Goal: Complete application form

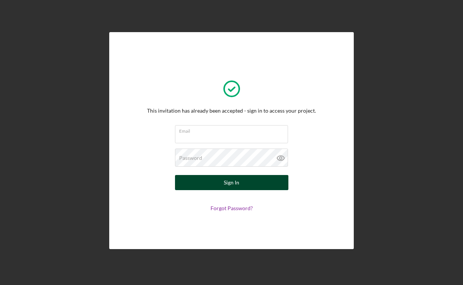
type input "[EMAIL_ADDRESS][DOMAIN_NAME]"
click at [258, 185] on button "Sign In" at bounding box center [231, 182] width 113 height 15
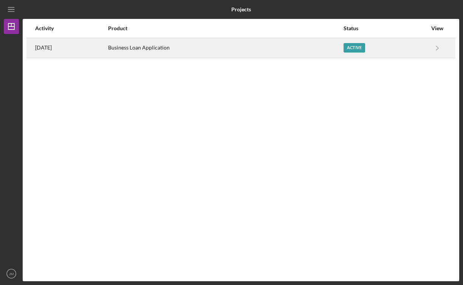
click at [422, 41] on div "Active" at bounding box center [385, 48] width 84 height 19
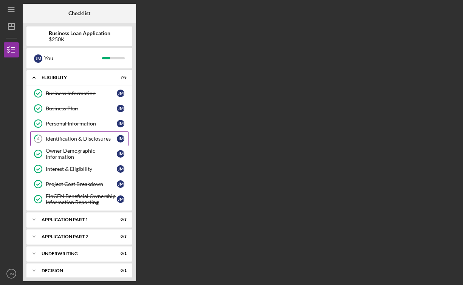
click at [106, 140] on div "Identification & Disclosures" at bounding box center [81, 139] width 71 height 6
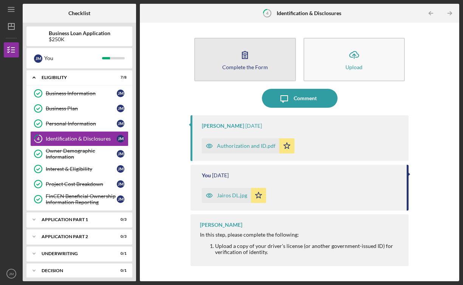
click at [236, 68] on div "Complete the Form" at bounding box center [245, 67] width 46 height 6
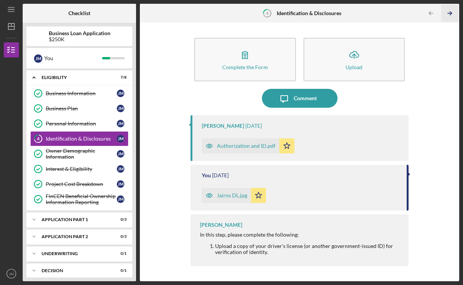
click at [448, 12] on icon "Icon/Table Pagination Arrow" at bounding box center [449, 13] width 17 height 17
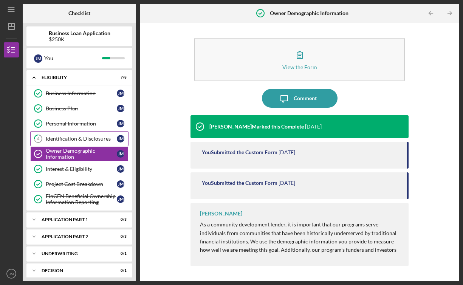
click at [74, 139] on div "Identification & Disclosures" at bounding box center [81, 139] width 71 height 6
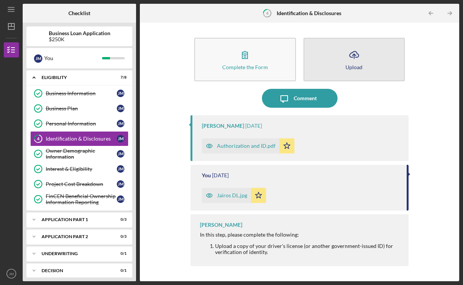
click at [346, 66] on div "Upload" at bounding box center [353, 67] width 17 height 6
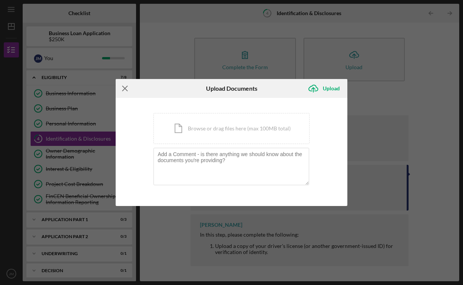
click at [130, 90] on icon "Icon/Menu Close" at bounding box center [125, 88] width 19 height 19
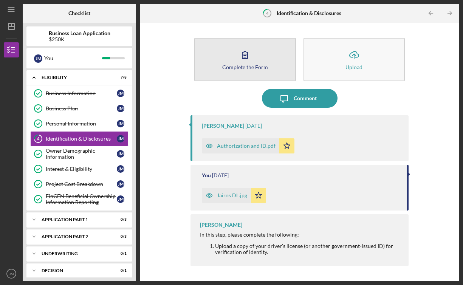
click at [242, 61] on icon "button" at bounding box center [244, 54] width 19 height 19
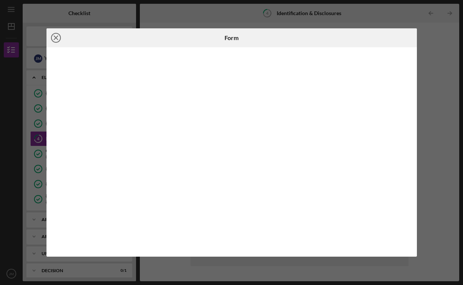
click at [56, 40] on icon "Icon/Close" at bounding box center [55, 37] width 19 height 19
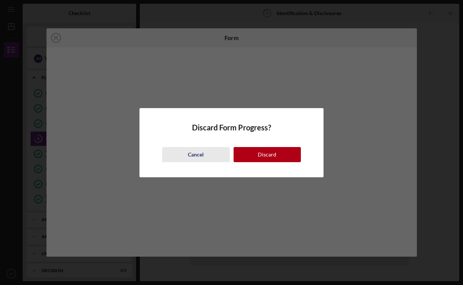
click at [199, 157] on div "Cancel" at bounding box center [196, 154] width 16 height 15
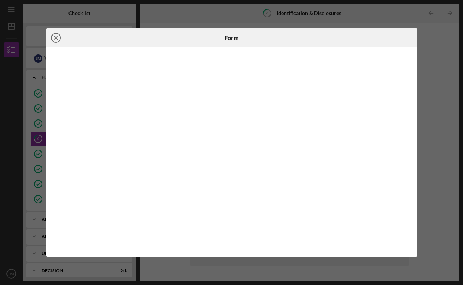
click at [60, 37] on icon "Icon/Close" at bounding box center [55, 37] width 19 height 19
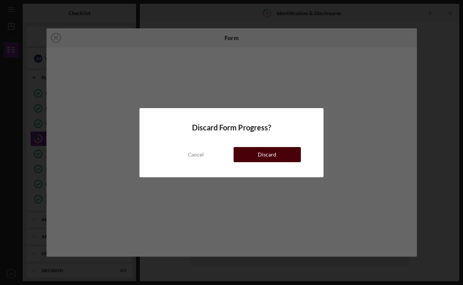
click at [276, 160] on button "Discard" at bounding box center [268, 154] width 68 height 15
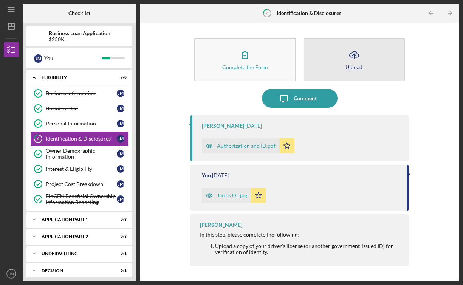
click at [349, 69] on div "Upload" at bounding box center [353, 67] width 17 height 6
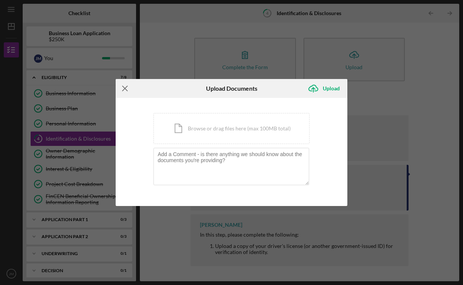
click at [124, 89] on line at bounding box center [124, 88] width 5 height 5
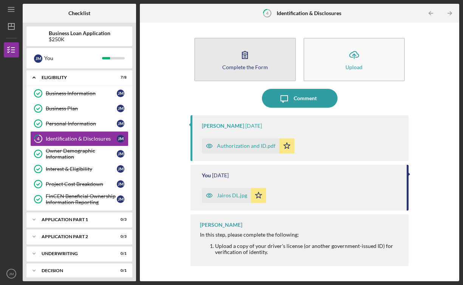
click at [238, 71] on button "Complete the Form Form" at bounding box center [245, 59] width 102 height 43
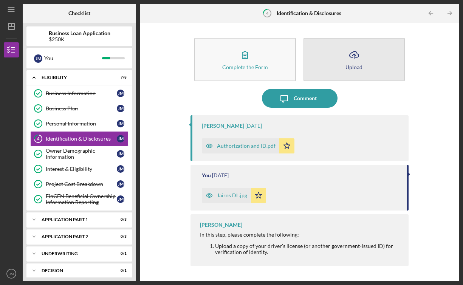
click at [345, 65] on button "Icon/Upload Upload" at bounding box center [354, 59] width 102 height 43
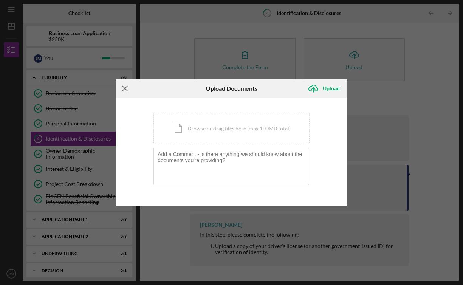
click at [127, 91] on icon "Icon/Menu Close" at bounding box center [125, 88] width 19 height 19
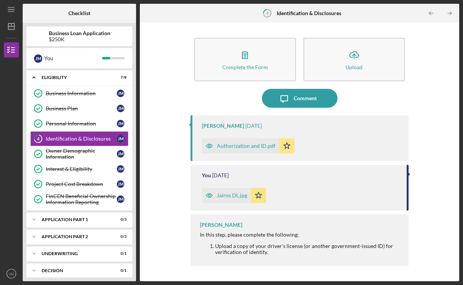
click at [260, 145] on div "Authorization and ID.pdf" at bounding box center [246, 146] width 59 height 6
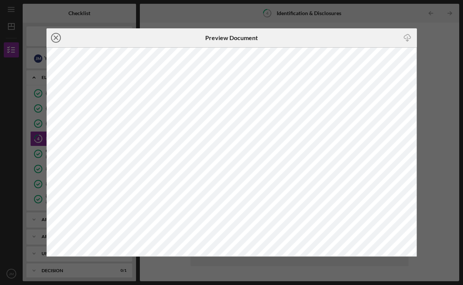
click at [60, 36] on circle at bounding box center [55, 37] width 9 height 9
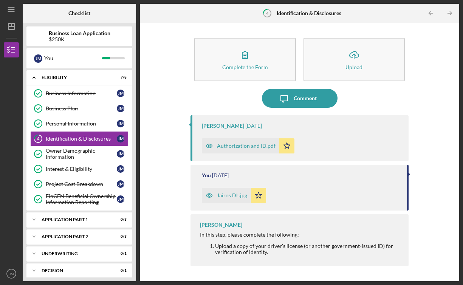
click at [228, 194] on div "Jairos DL.jpg" at bounding box center [232, 195] width 30 height 6
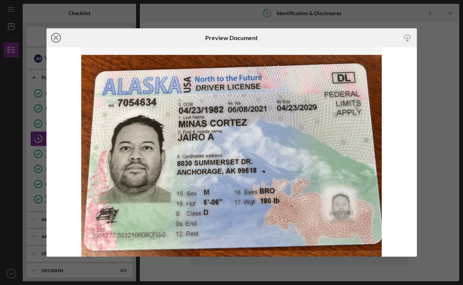
click at [59, 35] on circle at bounding box center [55, 37] width 9 height 9
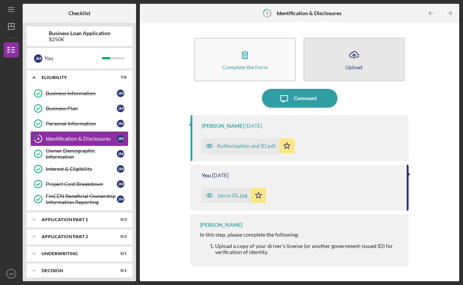
click at [377, 61] on button "Icon/Upload Upload" at bounding box center [354, 59] width 102 height 43
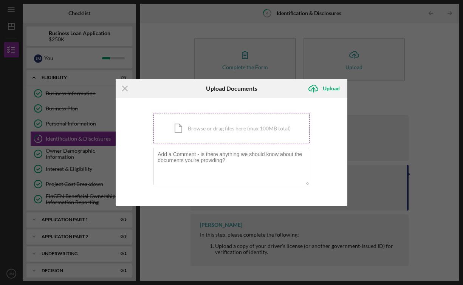
click at [256, 134] on div "Icon/Document Browse or drag files here (max 100MB total) Tap to choose files o…" at bounding box center [231, 128] width 156 height 31
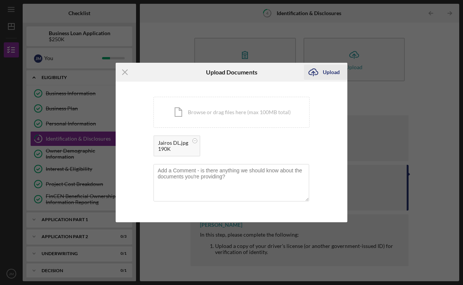
click at [318, 78] on icon "Icon/Upload" at bounding box center [313, 72] width 19 height 19
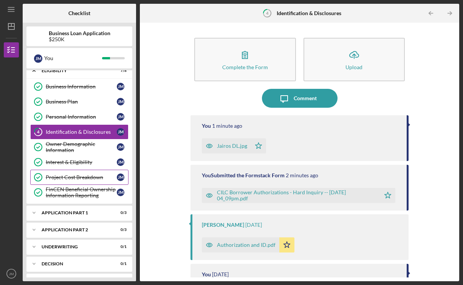
scroll to position [22, 0]
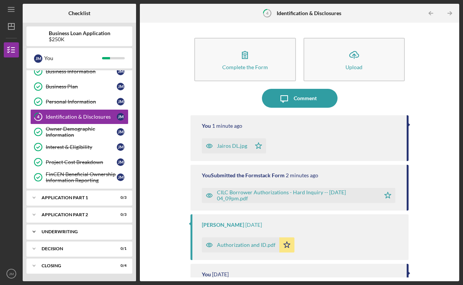
click at [68, 233] on div "Underwriting" at bounding box center [82, 231] width 81 height 5
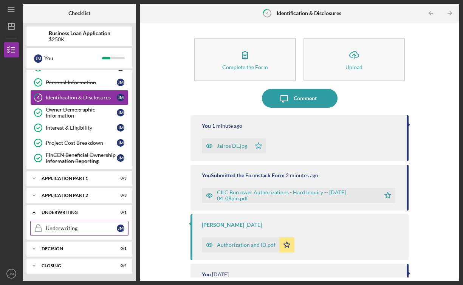
click at [69, 225] on div "Underwriting" at bounding box center [81, 228] width 71 height 6
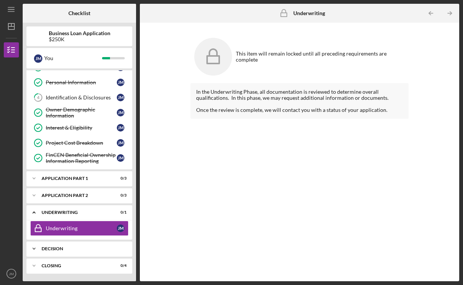
click at [64, 246] on div "Decision" at bounding box center [82, 248] width 81 height 5
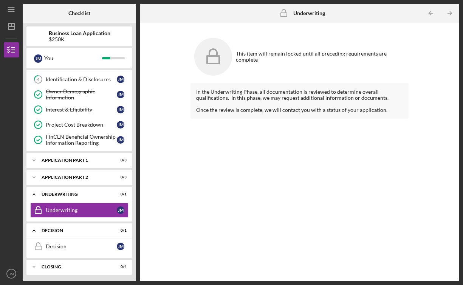
scroll to position [60, 0]
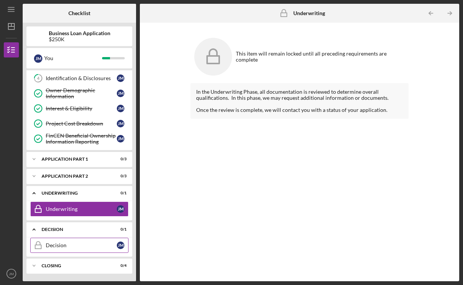
click at [64, 243] on div "Decision" at bounding box center [81, 245] width 71 height 6
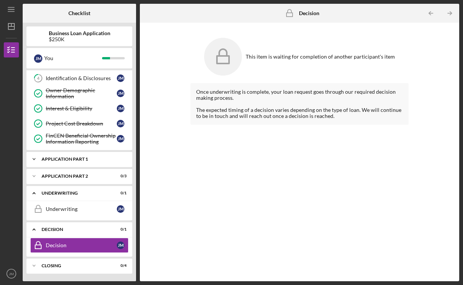
click at [84, 165] on div "Icon/Expander Application Part 1 0 / 3" at bounding box center [79, 159] width 106 height 15
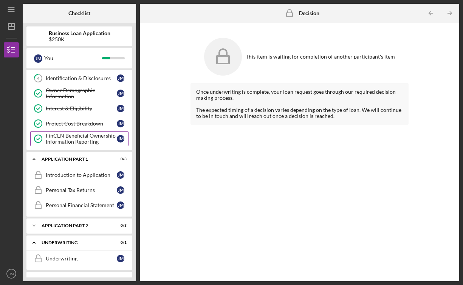
click at [96, 138] on div "FinCEN Beneficial Ownership Information Reporting" at bounding box center [81, 139] width 71 height 12
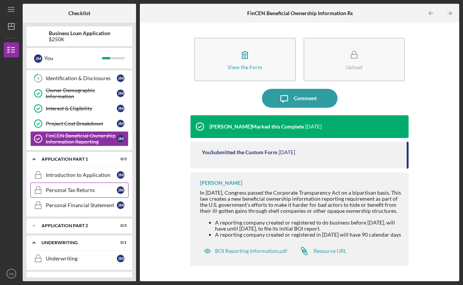
click at [89, 186] on link "Personal Tax Returns Personal Tax Returns [PERSON_NAME]" at bounding box center [79, 189] width 98 height 15
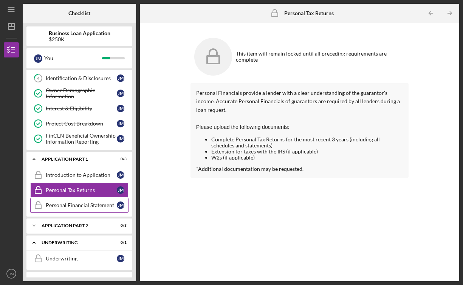
click at [91, 207] on div "Personal Financial Statement" at bounding box center [81, 205] width 71 height 6
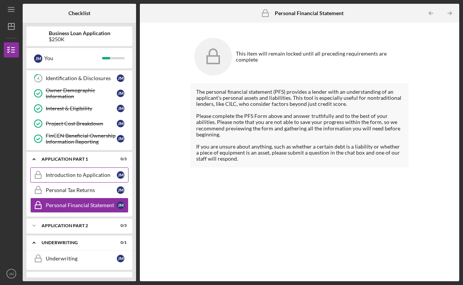
click at [93, 176] on div "Introduction to Application" at bounding box center [81, 175] width 71 height 6
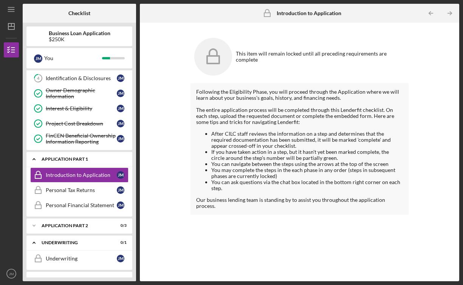
click at [78, 158] on div "Application Part 1" at bounding box center [82, 159] width 81 height 5
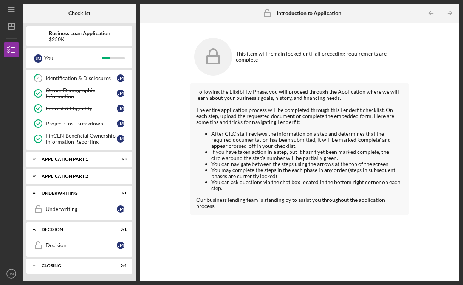
click at [76, 173] on div "Icon/Expander Application Part 2 0 / 3" at bounding box center [79, 176] width 106 height 15
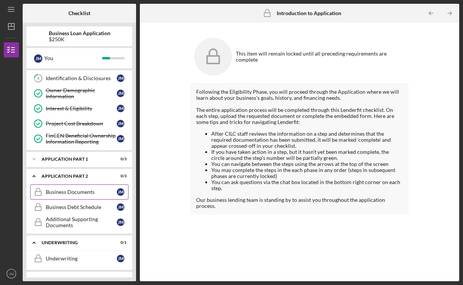
click at [76, 189] on div "Business Documents" at bounding box center [81, 192] width 71 height 6
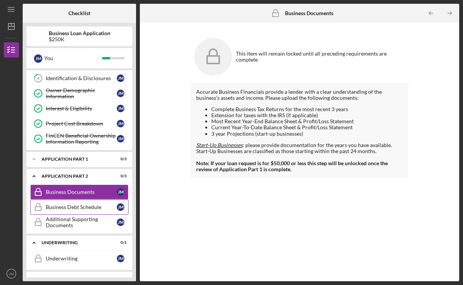
click at [77, 208] on div "Business Debt Schedule" at bounding box center [81, 207] width 71 height 6
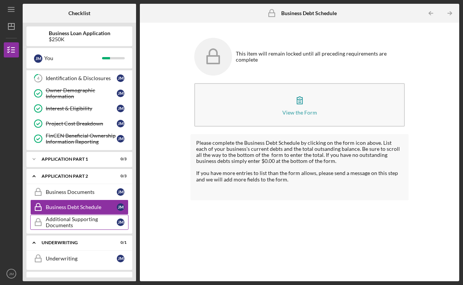
click at [74, 223] on div "Additional Supporting Documents" at bounding box center [81, 222] width 71 height 12
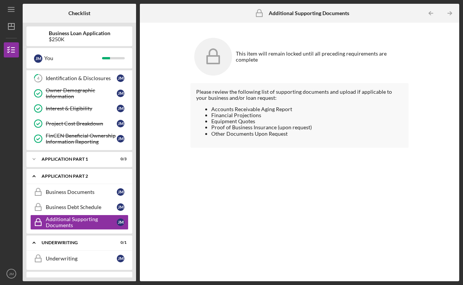
click at [52, 179] on div "Icon/Expander Application Part 2 0 / 3" at bounding box center [79, 176] width 106 height 15
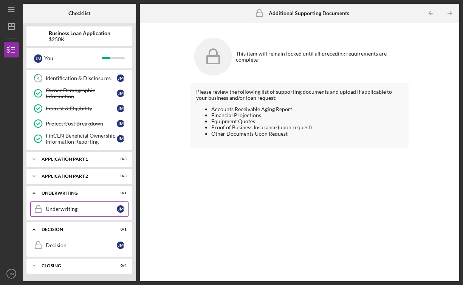
click at [66, 214] on link "Underwriting Underwriting [PERSON_NAME]" at bounding box center [79, 208] width 98 height 15
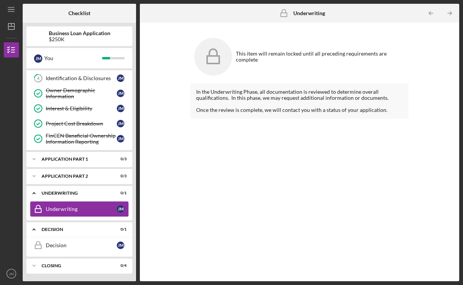
click at [66, 214] on link "Underwriting Underwriting [PERSON_NAME]" at bounding box center [79, 208] width 98 height 15
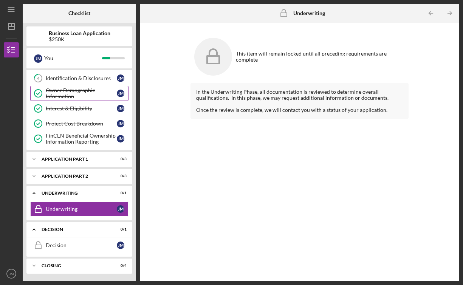
click at [88, 93] on div "Owner Demographic Information" at bounding box center [81, 93] width 71 height 12
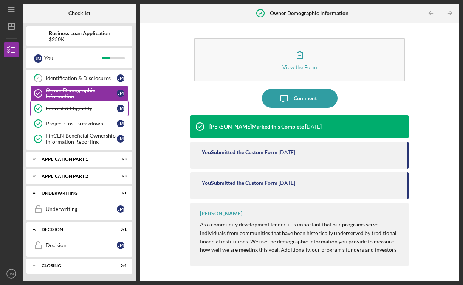
click at [90, 108] on div "Interest & Eligibility" at bounding box center [81, 108] width 71 height 6
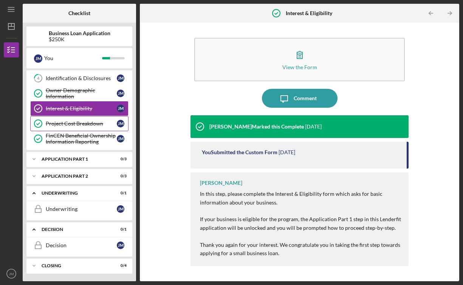
click at [82, 121] on div "Project Cost Breakdown" at bounding box center [81, 124] width 71 height 6
